Goal: Find specific page/section: Find specific page/section

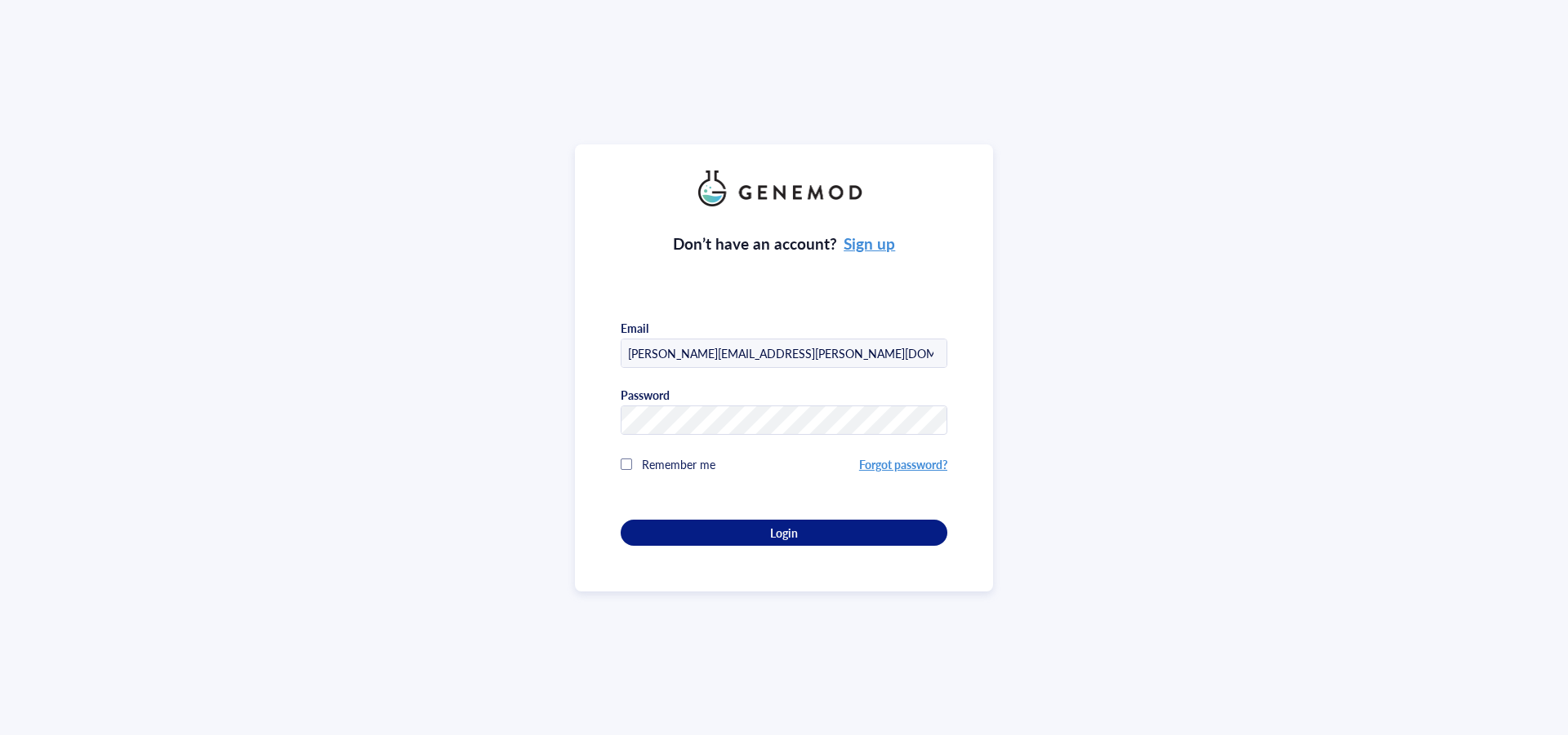
click at [759, 514] on div "Don’t have an account? Sign up Email [PERSON_NAME][EMAIL_ADDRESS][PERSON_NAME][…" at bounding box center [783, 376] width 326 height 339
click at [766, 532] on div "Login" at bounding box center [783, 532] width 274 height 15
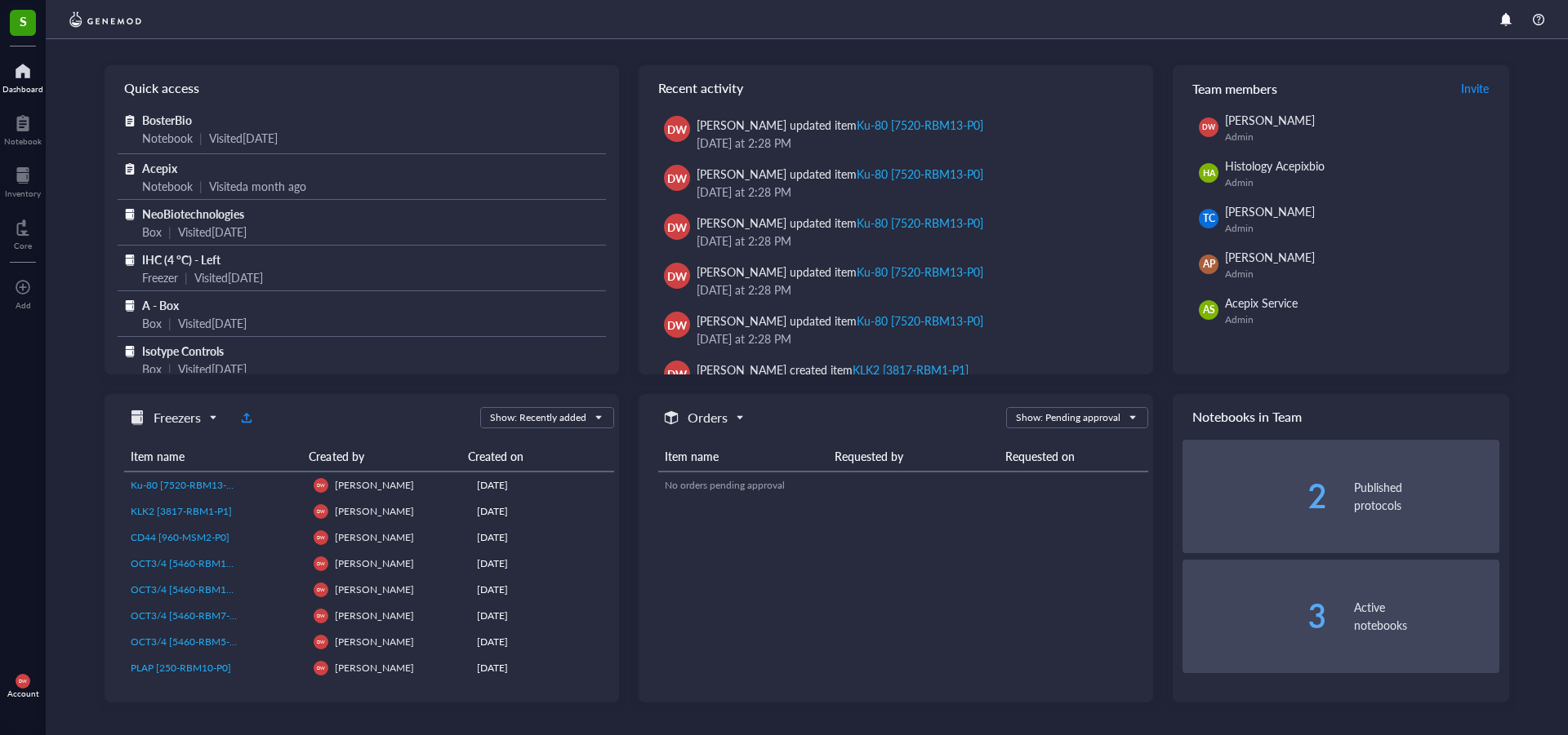
scroll to position [82, 0]
click at [19, 73] on div at bounding box center [23, 71] width 41 height 26
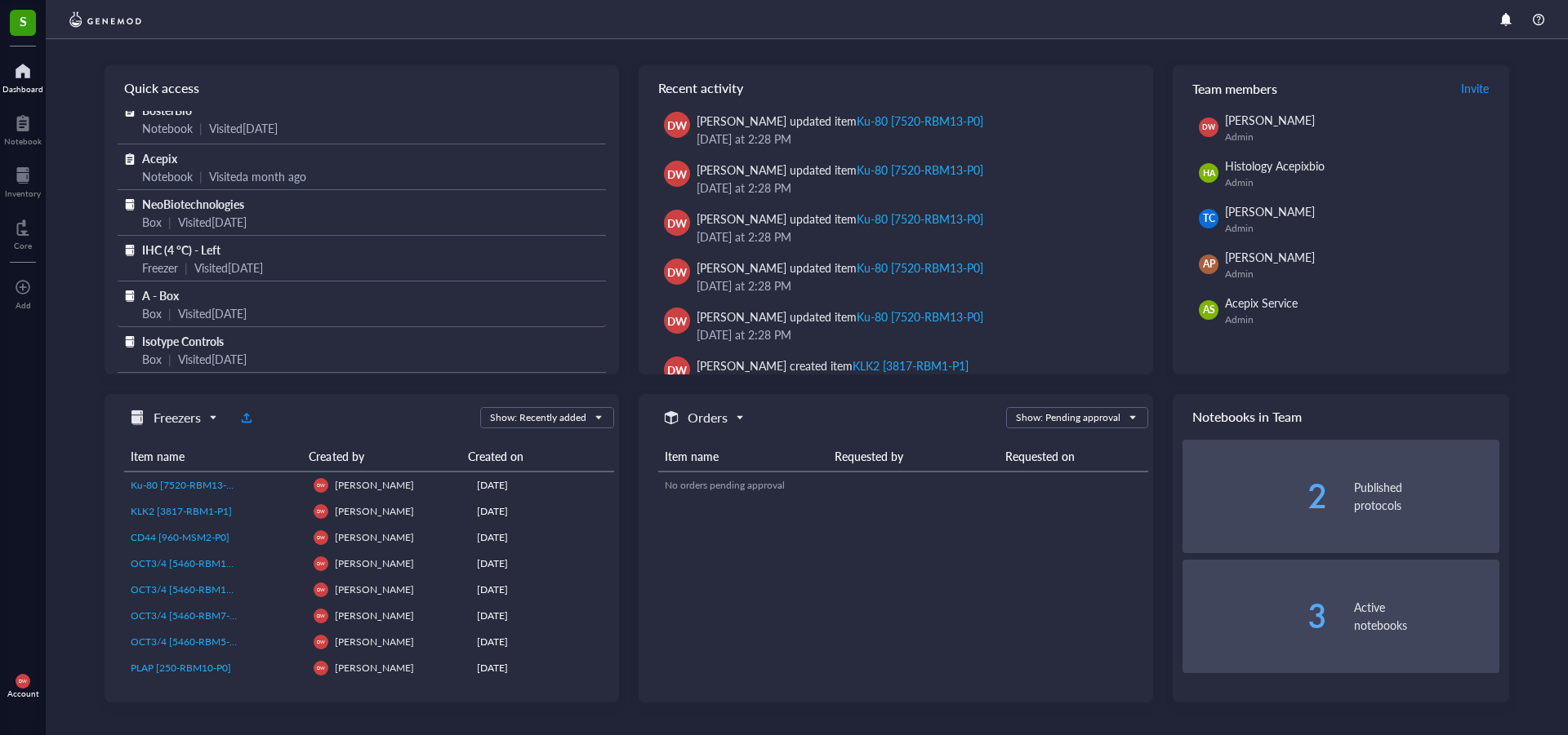
scroll to position [17, 0]
click at [18, 73] on div at bounding box center [23, 71] width 41 height 26
click at [24, 189] on div "Inventory" at bounding box center [23, 193] width 36 height 10
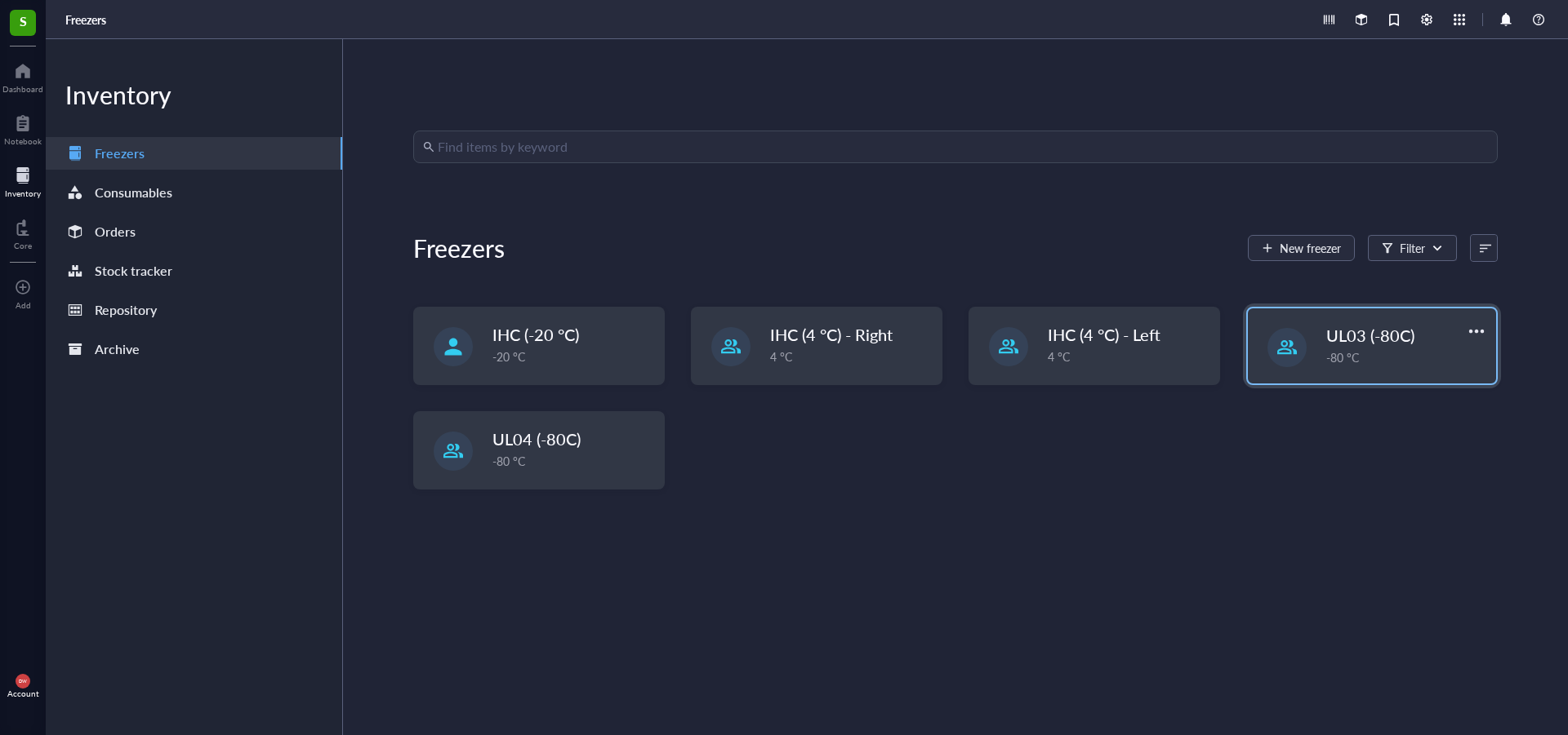
click at [1374, 352] on div "-80 °C" at bounding box center [1406, 357] width 160 height 18
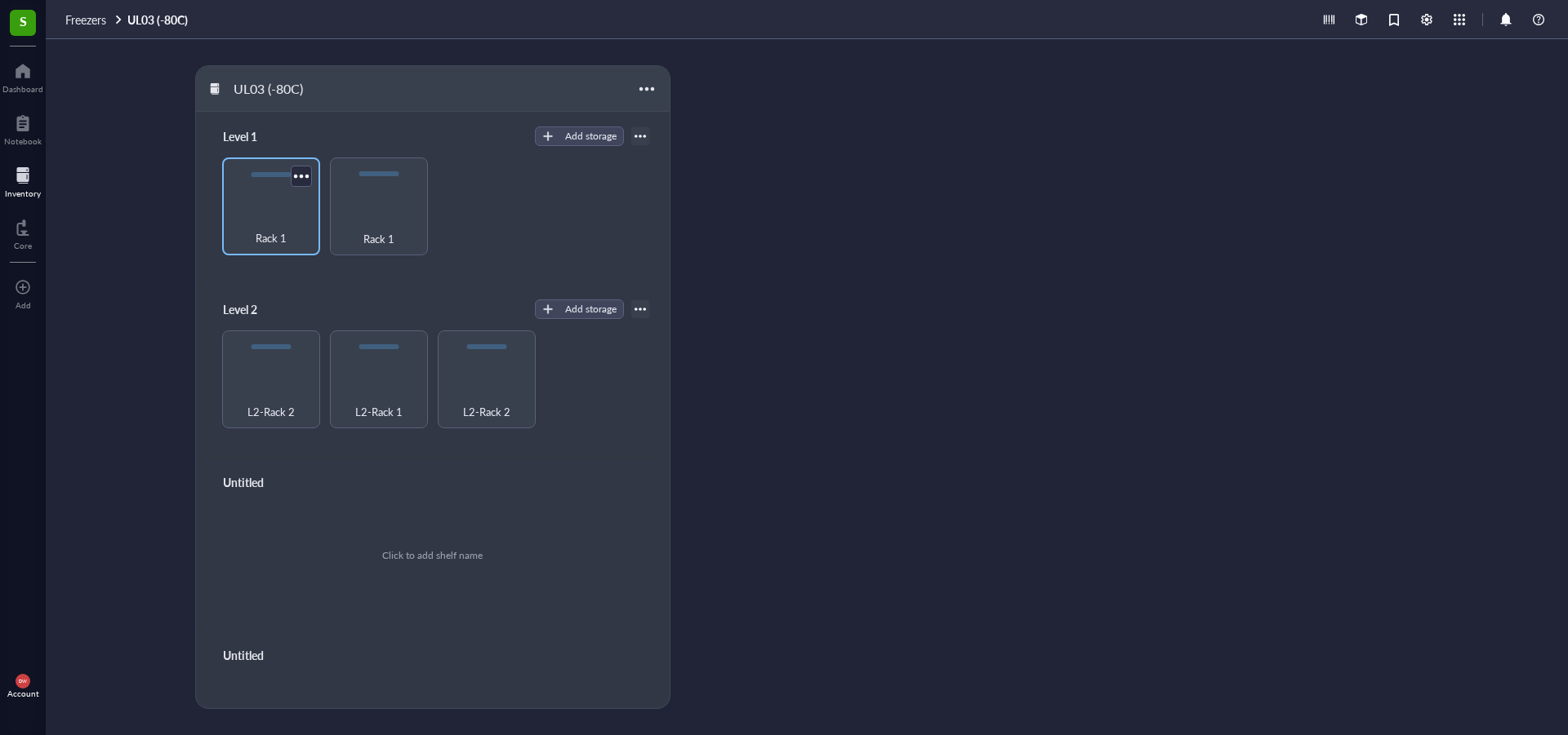
click at [234, 219] on div "Rack 1" at bounding box center [271, 229] width 82 height 36
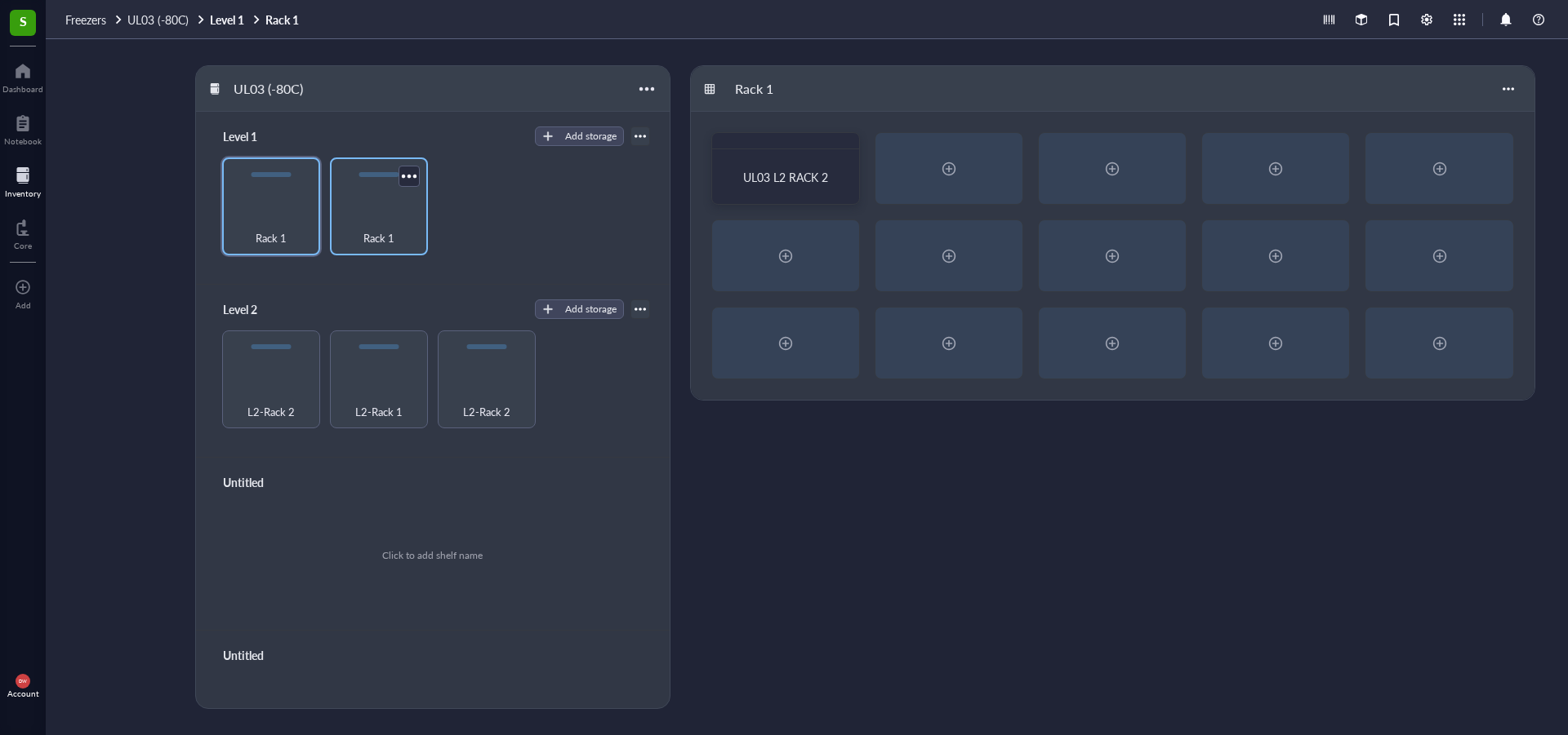
click at [380, 218] on div "Rack 1" at bounding box center [379, 229] width 82 height 36
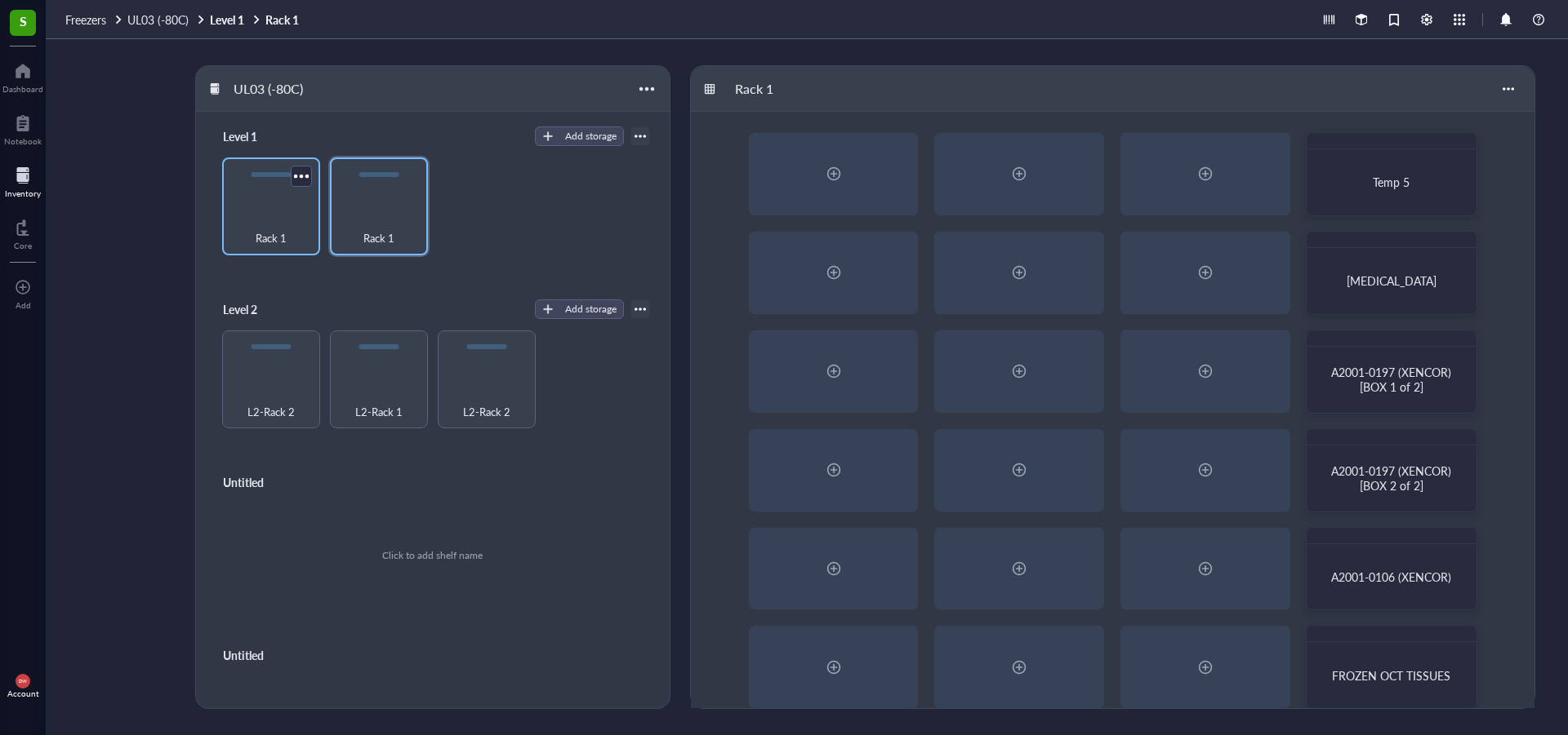
click at [269, 212] on div "Rack 1" at bounding box center [271, 229] width 82 height 36
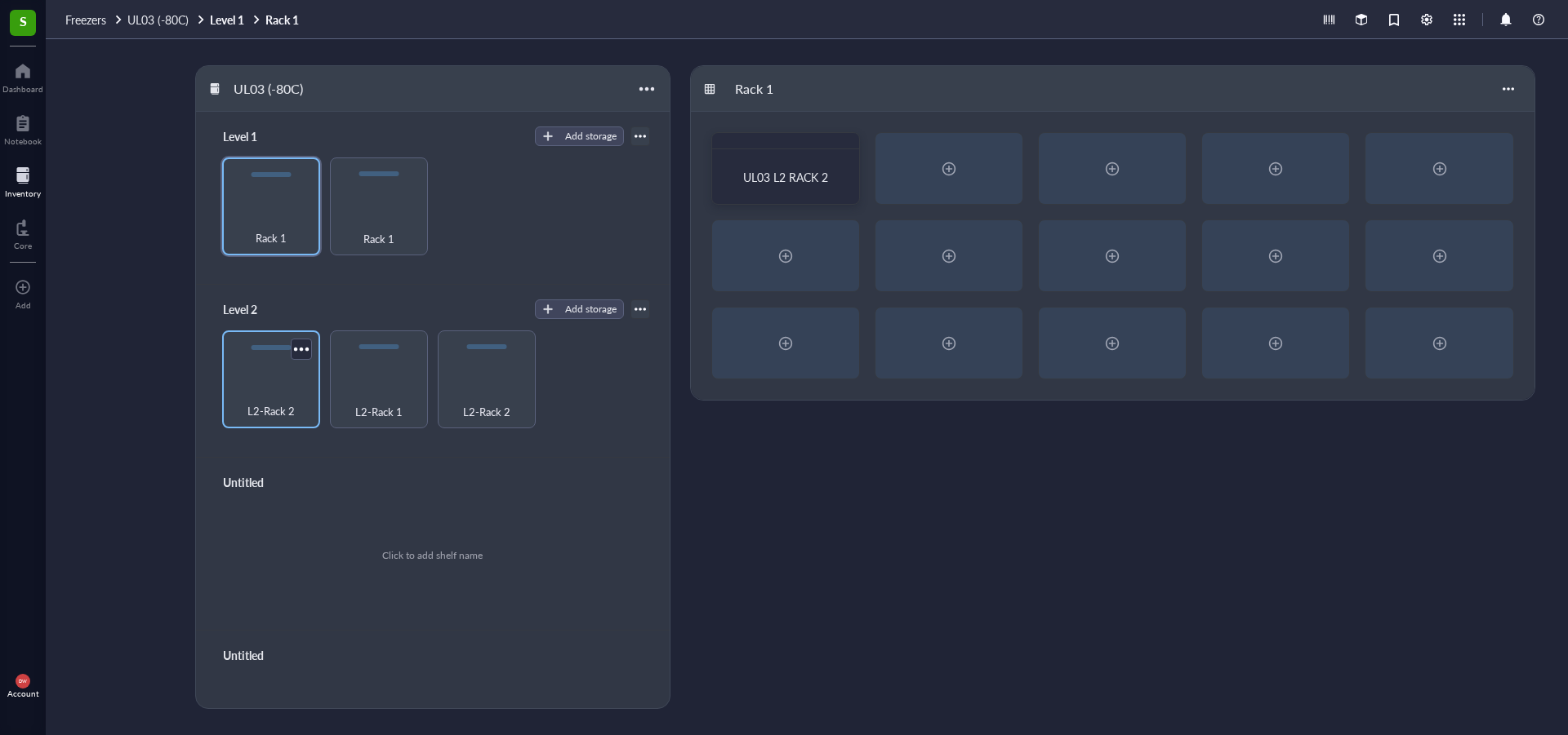
click at [285, 403] on span "L2-Rack 2" at bounding box center [271, 411] width 47 height 18
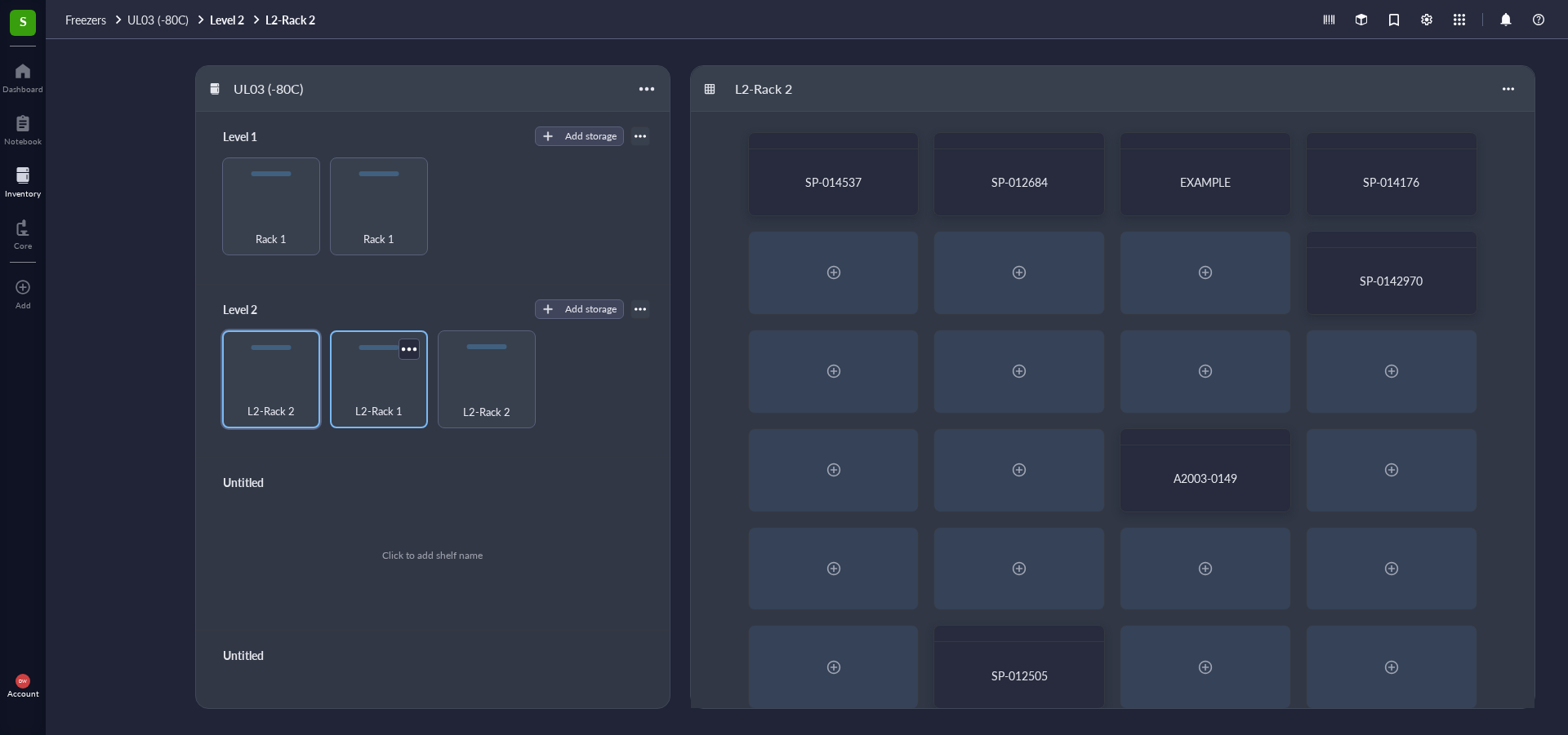
click at [365, 370] on div "L2-Rack 1" at bounding box center [379, 379] width 98 height 98
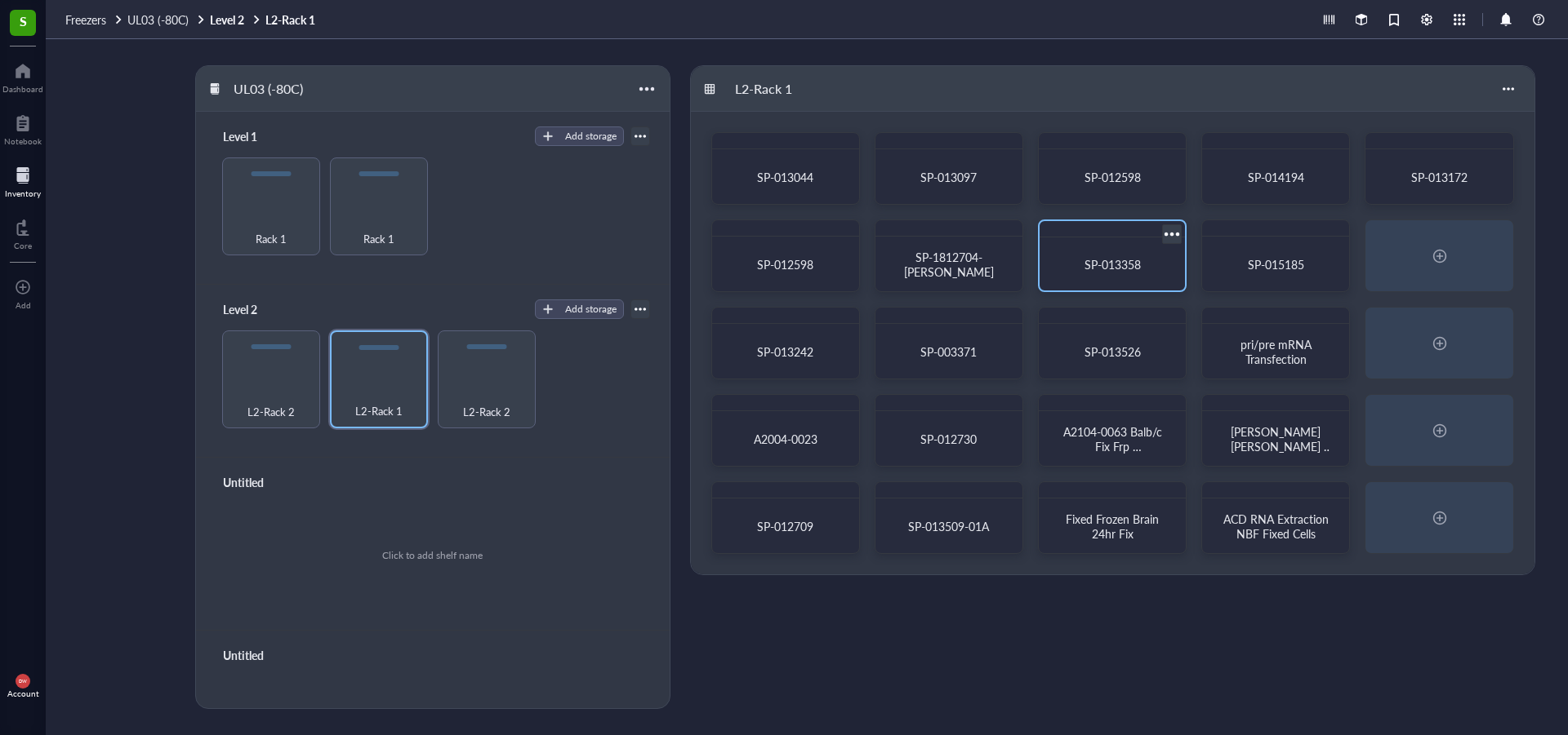
click at [1108, 257] on span "SP-013358" at bounding box center [1112, 264] width 57 height 17
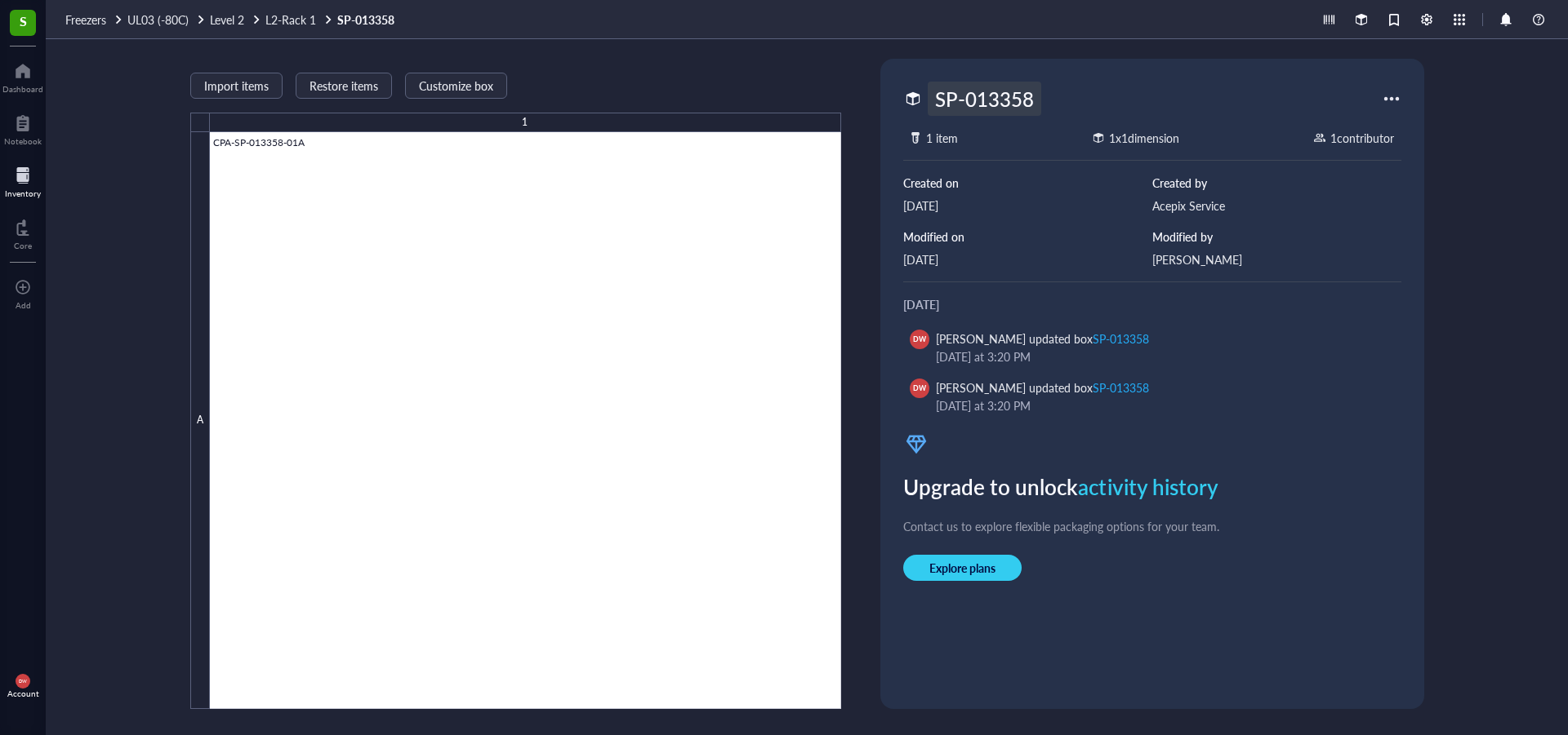
click at [986, 96] on div "SP-013358" at bounding box center [984, 98] width 113 height 34
